Goal: Task Accomplishment & Management: Use online tool/utility

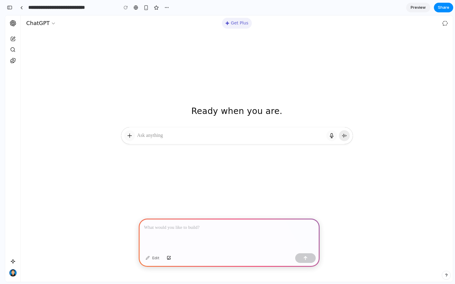
click at [182, 137] on p at bounding box center [231, 135] width 188 height 7
click at [196, 230] on p at bounding box center [229, 227] width 170 height 7
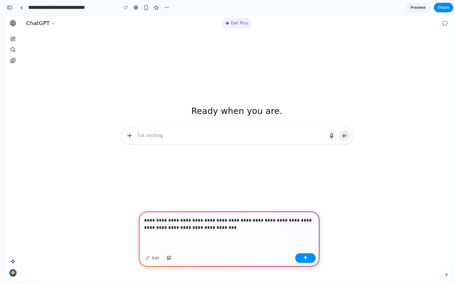
click at [215, 229] on p "**********" at bounding box center [229, 224] width 170 height 14
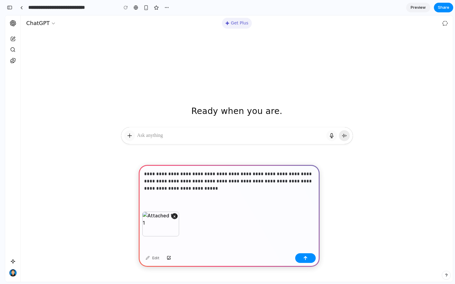
click at [201, 182] on p "**********" at bounding box center [229, 182] width 170 height 22
click at [309, 259] on button "button" at bounding box center [305, 258] width 21 height 10
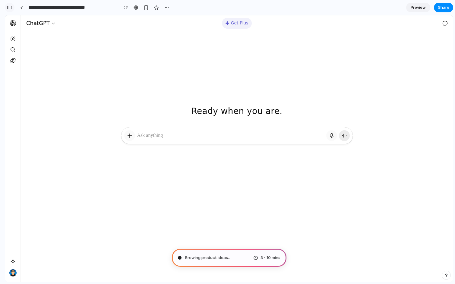
click at [11, 8] on div "button" at bounding box center [9, 7] width 5 height 4
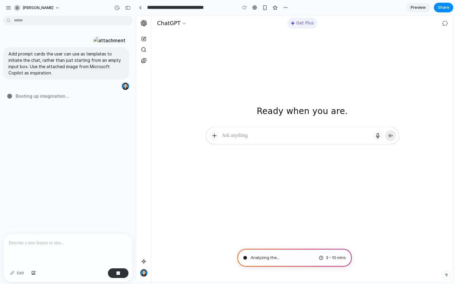
type input "**********"
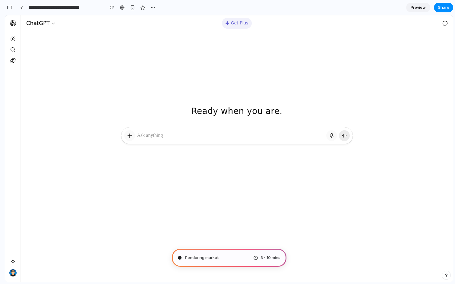
scroll to position [255, 0]
click at [9, 6] on div "button" at bounding box center [9, 7] width 5 height 4
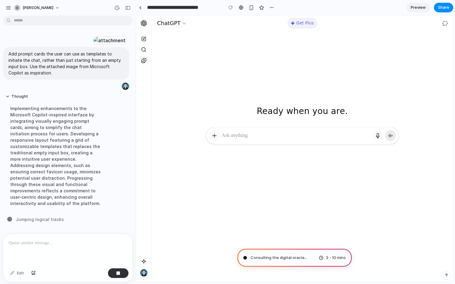
scroll to position [0, 0]
click at [93, 45] on div at bounding box center [109, 40] width 33 height 8
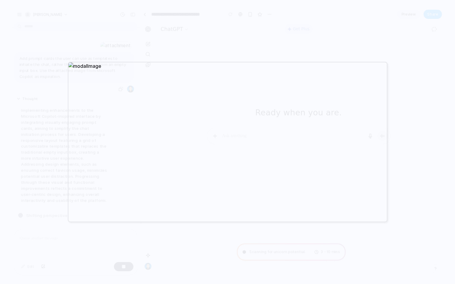
click at [244, 31] on div at bounding box center [227, 142] width 455 height 284
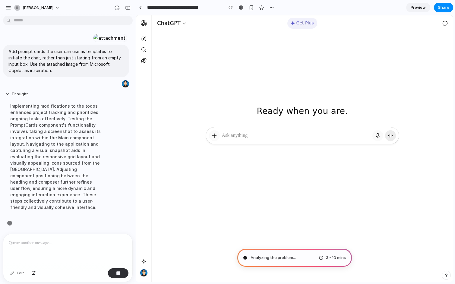
scroll to position [53, 0]
click at [79, 6] on div "[PERSON_NAME]" at bounding box center [68, 7] width 136 height 14
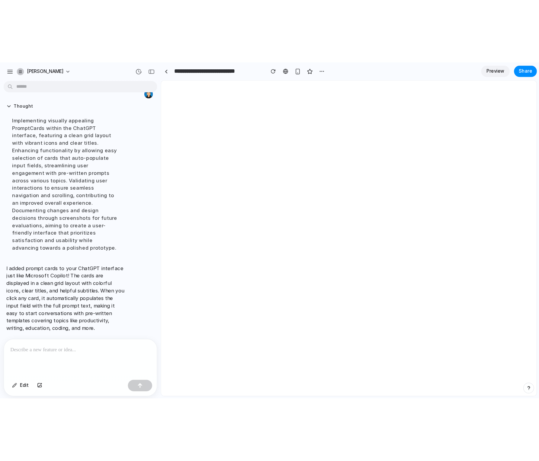
scroll to position [0, 0]
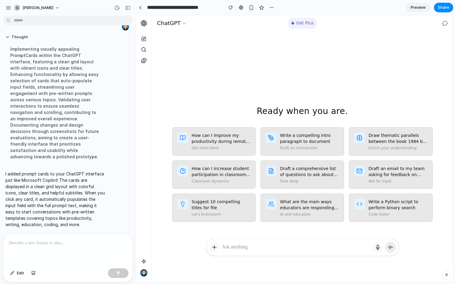
click at [75, 246] on p at bounding box center [68, 243] width 118 height 7
click at [264, 59] on div "Ready when you are. Ready when you are." at bounding box center [302, 71] width 301 height 112
click at [279, 45] on div "Ready when you are. Ready when you are." at bounding box center [302, 71] width 301 height 112
click at [185, 67] on div "Ready when you are. Ready when you are." at bounding box center [302, 71] width 301 height 112
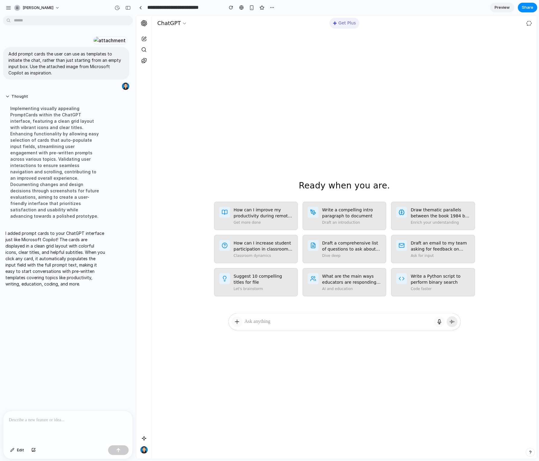
click at [111, 284] on div at bounding box center [67, 427] width 129 height 32
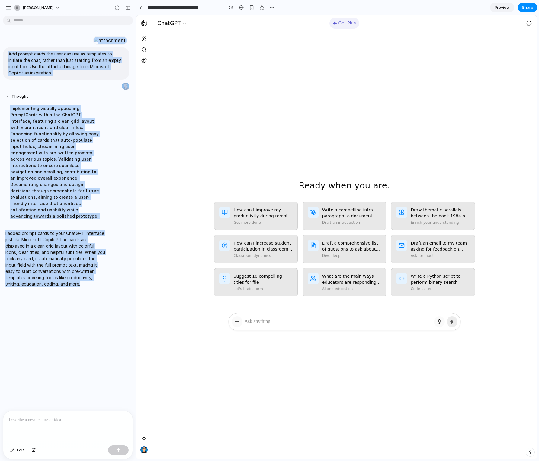
drag, startPoint x: 120, startPoint y: 393, endPoint x: -15, endPoint y: 382, distance: 135.9
click at [0, 284] on html "**********" at bounding box center [269, 230] width 539 height 461
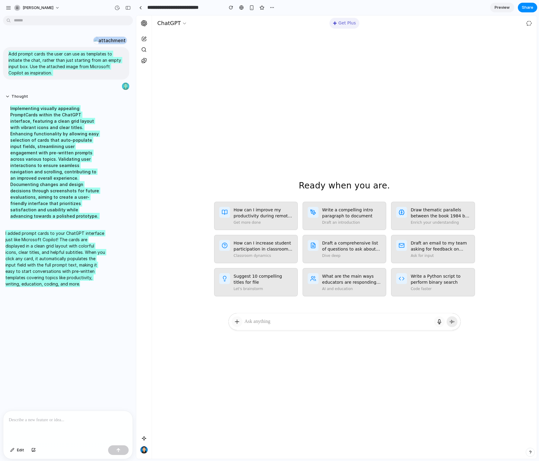
click at [305, 284] on div at bounding box center [344, 384] width 385 height 141
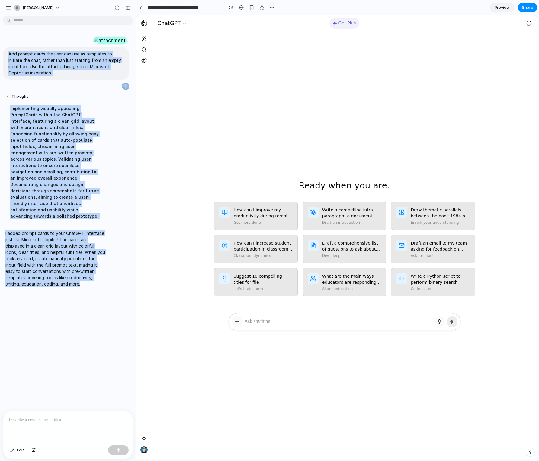
click at [99, 186] on div "Implementing visually appealing PromptCards within the ChatGPT interface, featu…" at bounding box center [55, 162] width 101 height 121
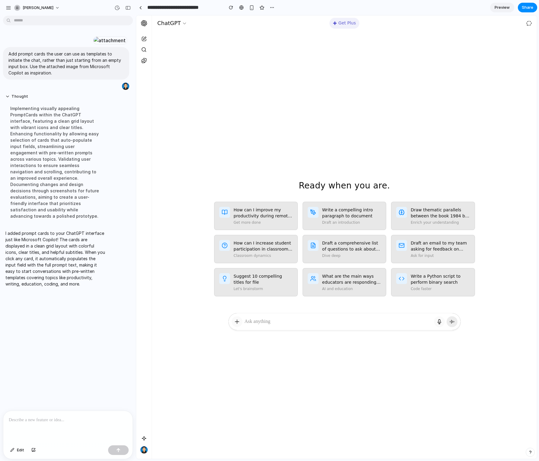
click at [50, 284] on p at bounding box center [68, 420] width 118 height 7
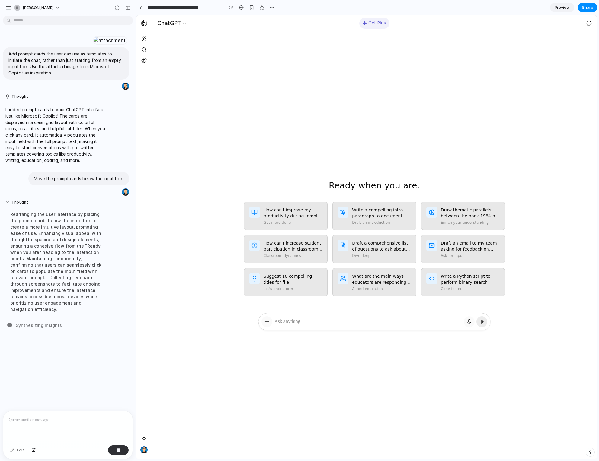
click at [51, 284] on p at bounding box center [68, 420] width 118 height 7
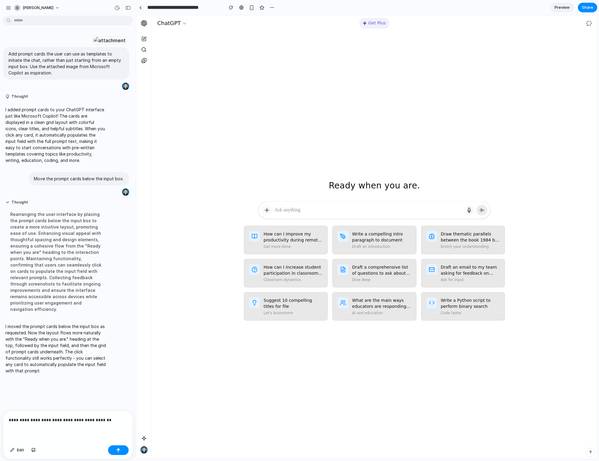
click at [20, 284] on p "**********" at bounding box center [68, 420] width 118 height 7
click at [122, 284] on button "button" at bounding box center [118, 451] width 21 height 10
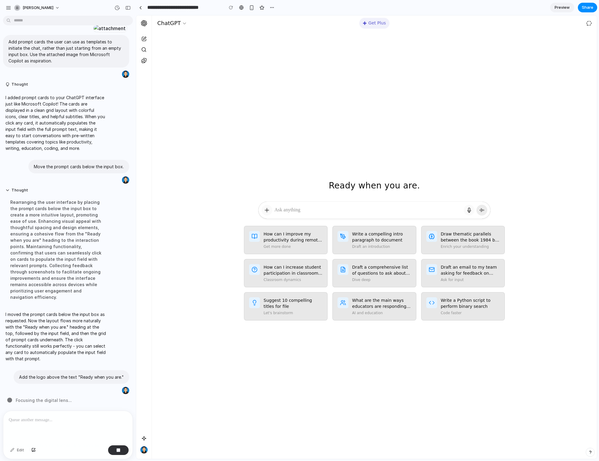
click at [92, 284] on p at bounding box center [68, 420] width 118 height 7
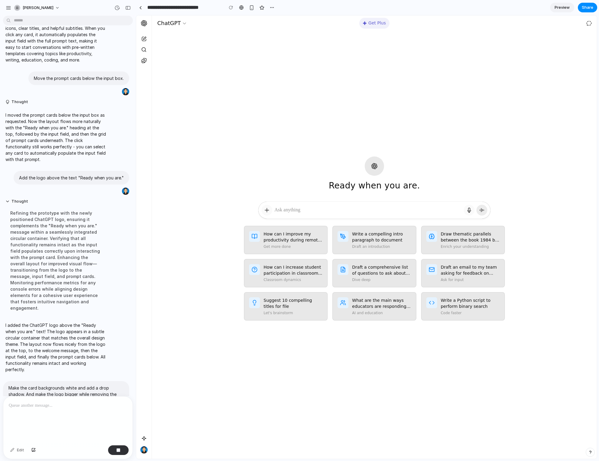
scroll to position [156, 0]
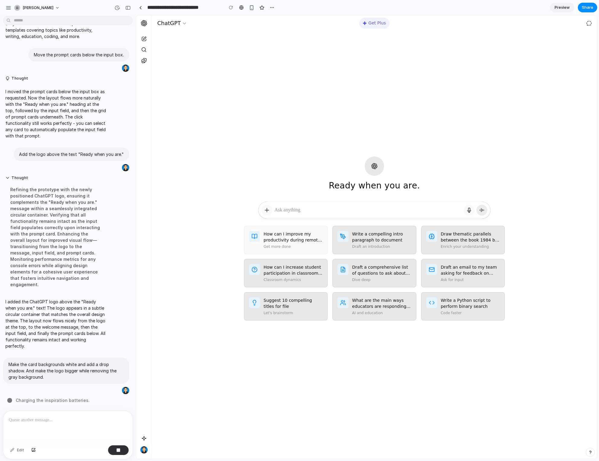
click at [314, 244] on p "Get more done" at bounding box center [292, 246] width 59 height 5
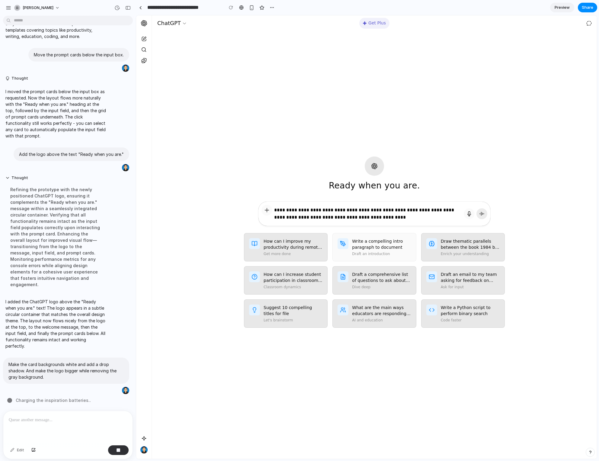
click at [389, 256] on button "Write a compelling intro paragraph to document Draft an introduction" at bounding box center [374, 247] width 84 height 28
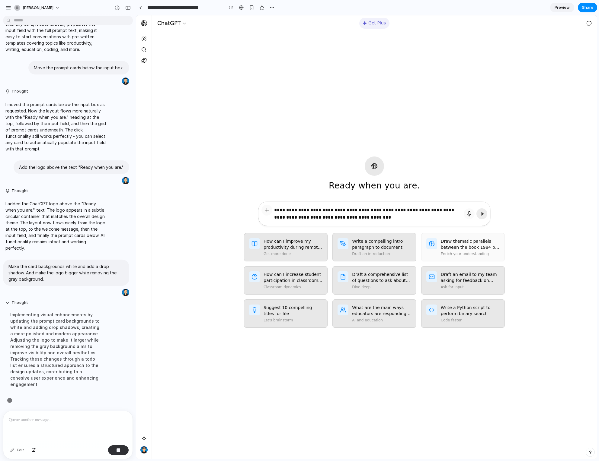
scroll to position [149, 0]
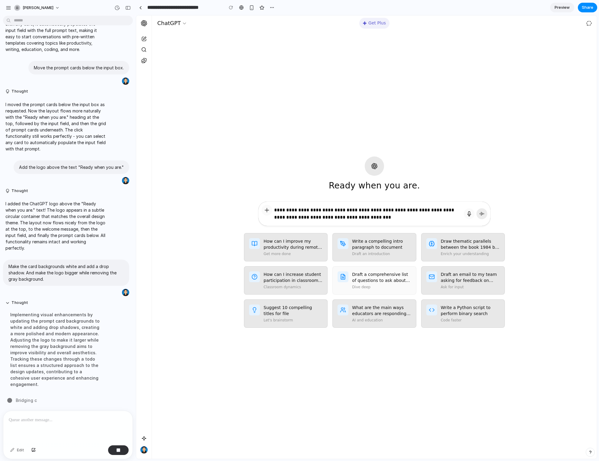
click at [400, 284] on p "Dive deep" at bounding box center [381, 287] width 59 height 5
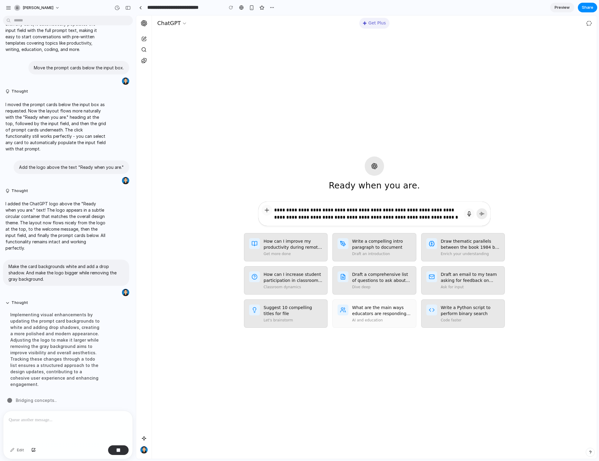
click at [372, 284] on p "AI and education" at bounding box center [381, 320] width 59 height 5
click at [267, 211] on button "button" at bounding box center [266, 210] width 11 height 11
click at [455, 214] on button "button" at bounding box center [469, 214] width 11 height 11
click at [455, 215] on icon at bounding box center [482, 214] width 6 height 6
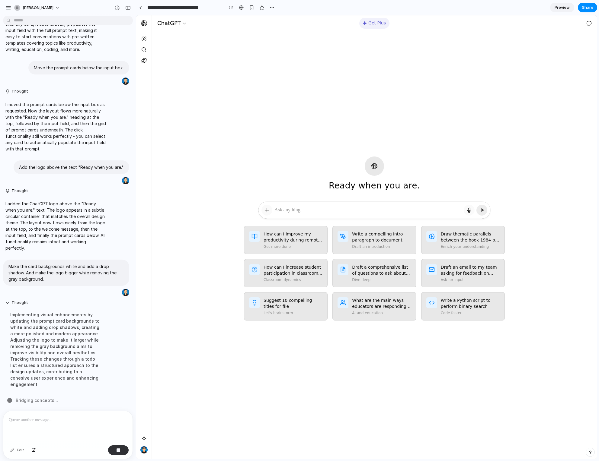
scroll to position [0, 0]
click at [411, 215] on div at bounding box center [368, 212] width 188 height 12
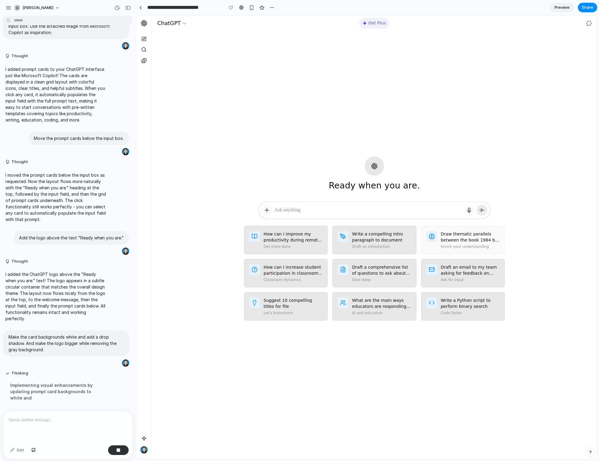
click at [455, 241] on h3 "Draw thematic parallels between the book 1984 by [PERSON_NAME]..." at bounding box center [470, 237] width 59 height 12
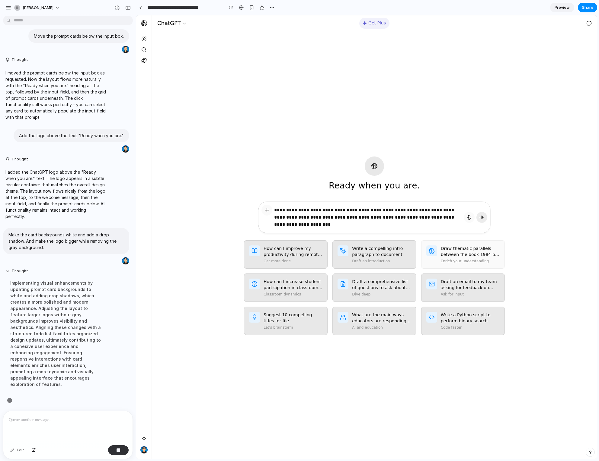
scroll to position [175, 0]
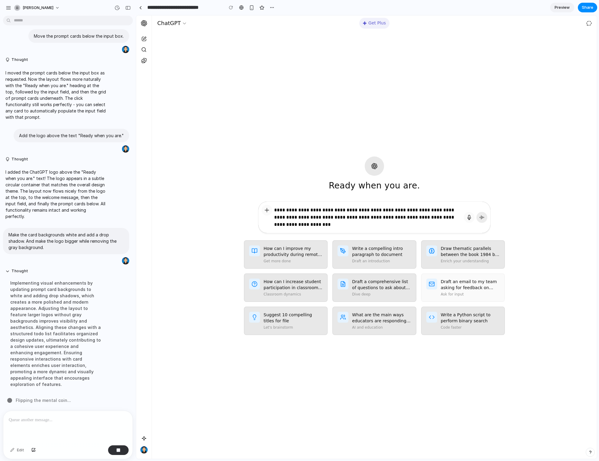
click at [455, 284] on div "Draft an email to my team asking for feedback on document Ask for input" at bounding box center [470, 288] width 59 height 18
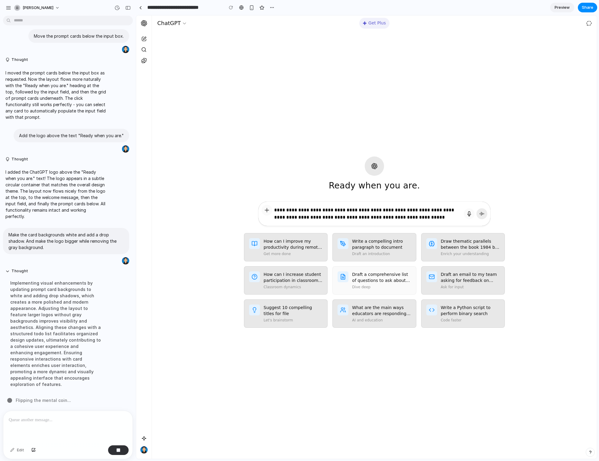
click at [405, 284] on p "Dive deep" at bounding box center [381, 287] width 59 height 5
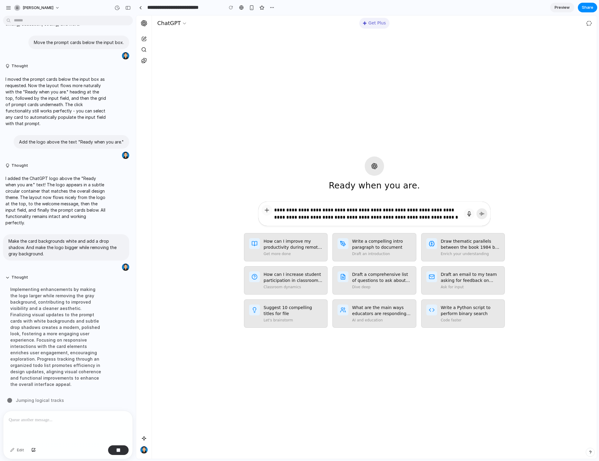
click at [455, 215] on icon at bounding box center [482, 214] width 6 height 6
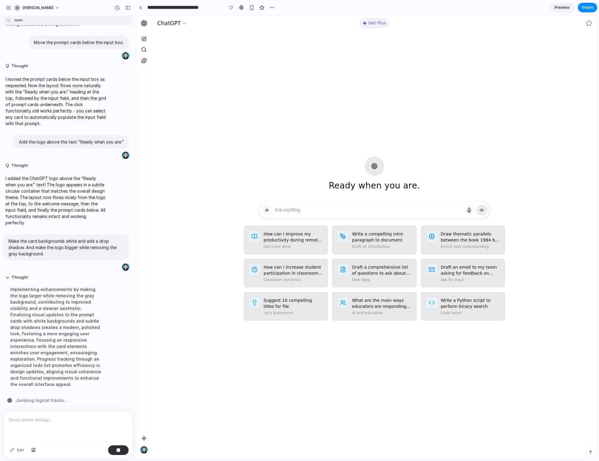
scroll to position [0, 0]
click at [418, 212] on p at bounding box center [368, 209] width 188 height 7
click at [455, 242] on div "How can I improve my productivity during remote work? Get more done Write a com…" at bounding box center [374, 278] width 445 height 104
click at [411, 266] on h3 "Draft a comprehensive list of questions to ask about space..." at bounding box center [381, 270] width 59 height 12
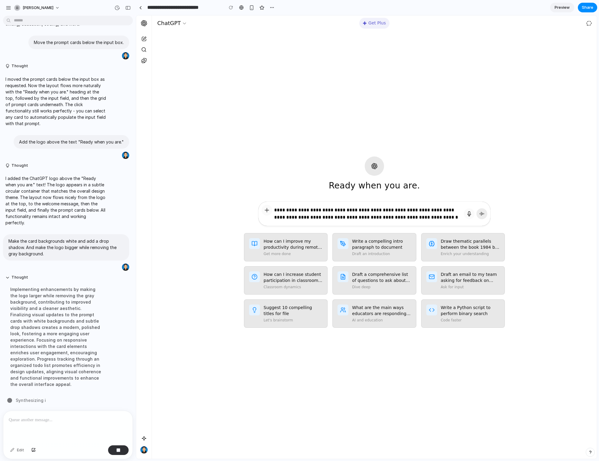
click at [308, 284] on div "**********" at bounding box center [374, 328] width 445 height 253
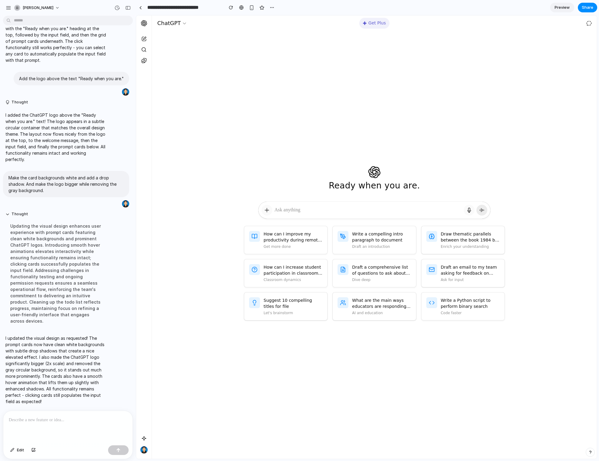
click at [79, 284] on p at bounding box center [68, 420] width 118 height 7
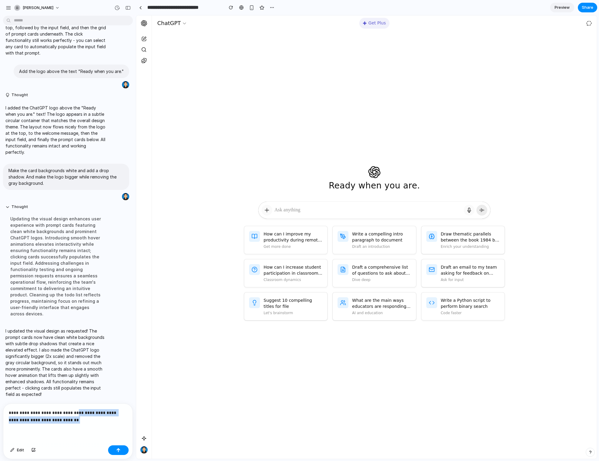
drag, startPoint x: 91, startPoint y: 418, endPoint x: 73, endPoint y: 412, distance: 19.9
click at [73, 284] on p "**********" at bounding box center [68, 417] width 118 height 14
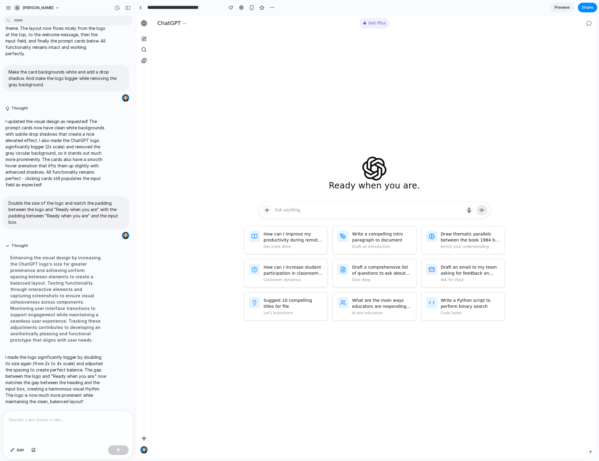
click at [398, 179] on div "Ready when you are." at bounding box center [374, 179] width 94 height 28
click at [50, 284] on p at bounding box center [68, 420] width 118 height 7
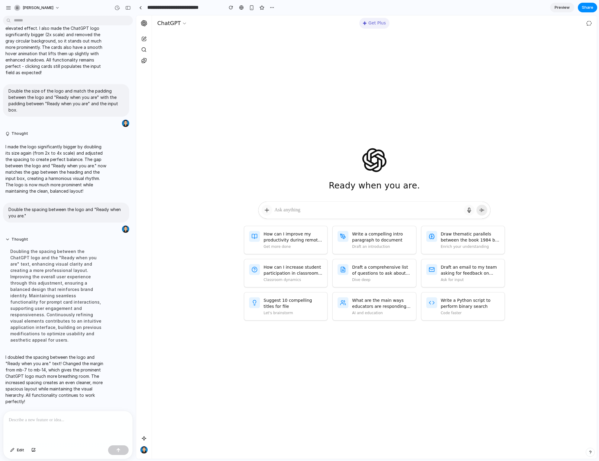
click at [58, 284] on p at bounding box center [68, 420] width 118 height 7
